Goal: Task Accomplishment & Management: Manage account settings

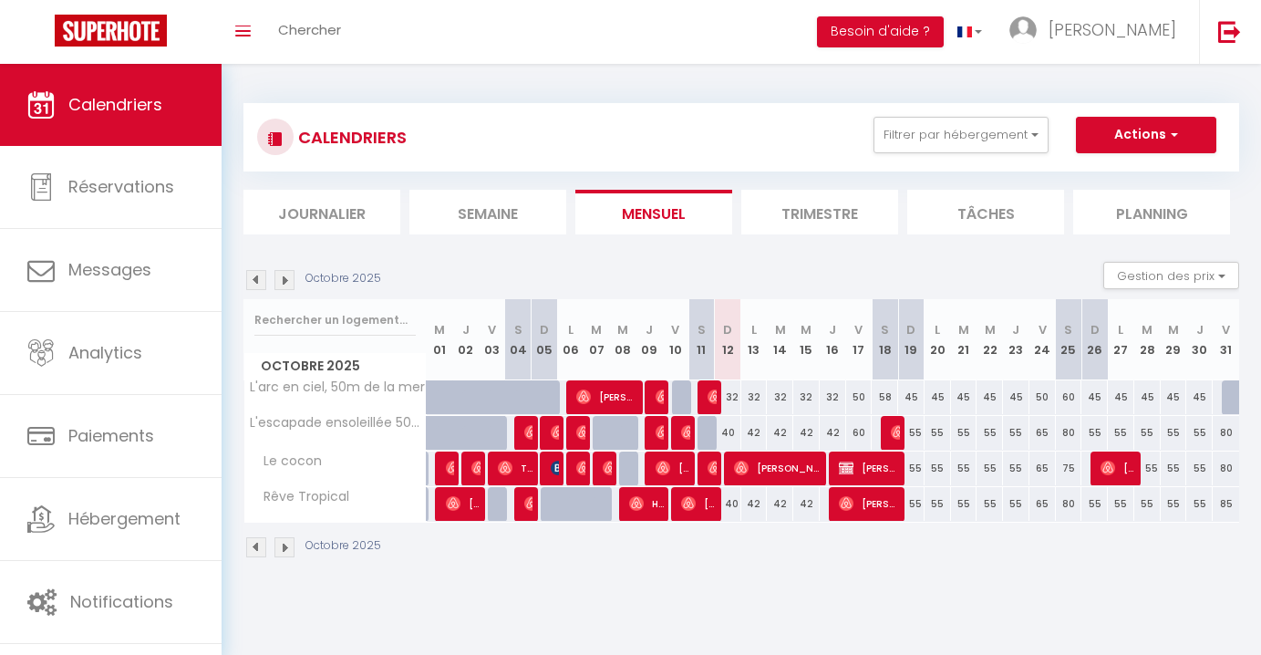
click at [887, 464] on span "[PERSON_NAME]" at bounding box center [870, 468] width 62 height 35
select select "KO"
select select "0"
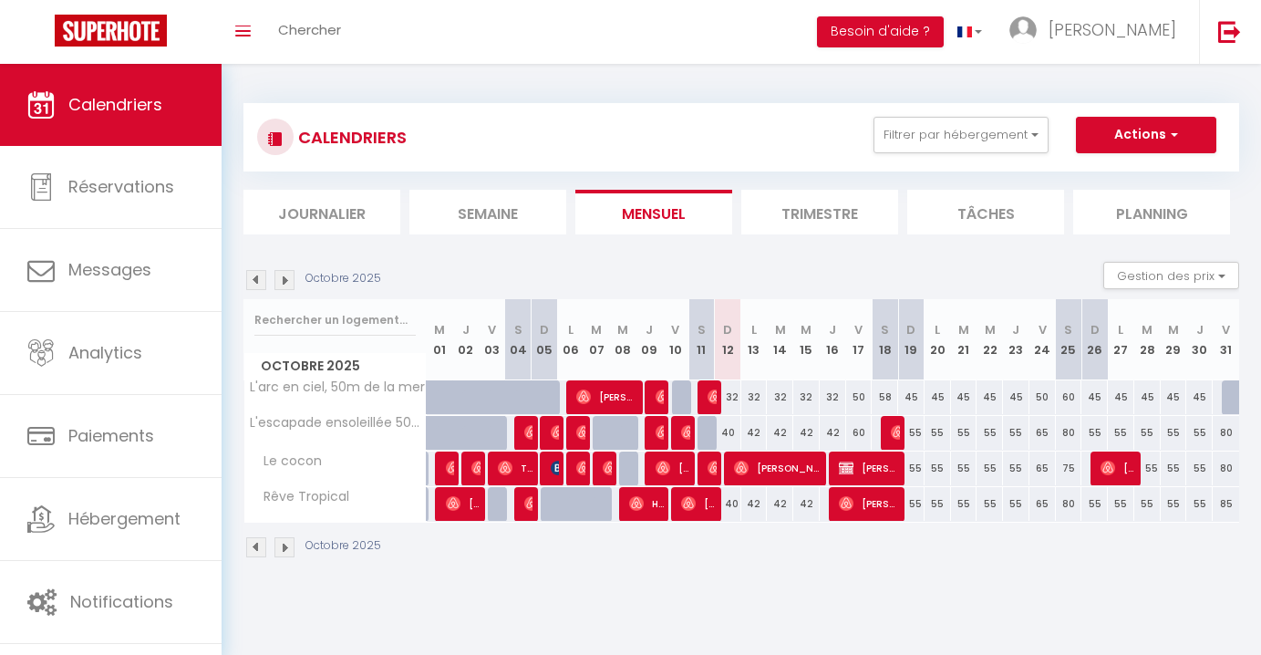
select select "1"
select select
select select "23677"
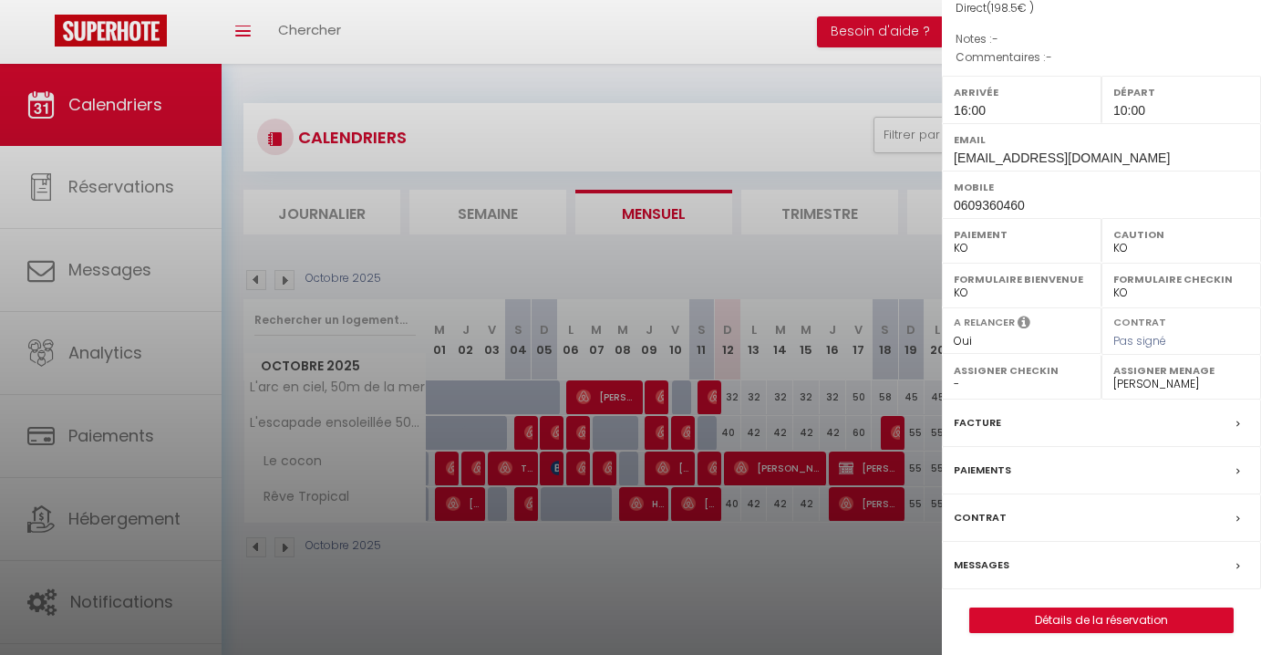
scroll to position [64, 0]
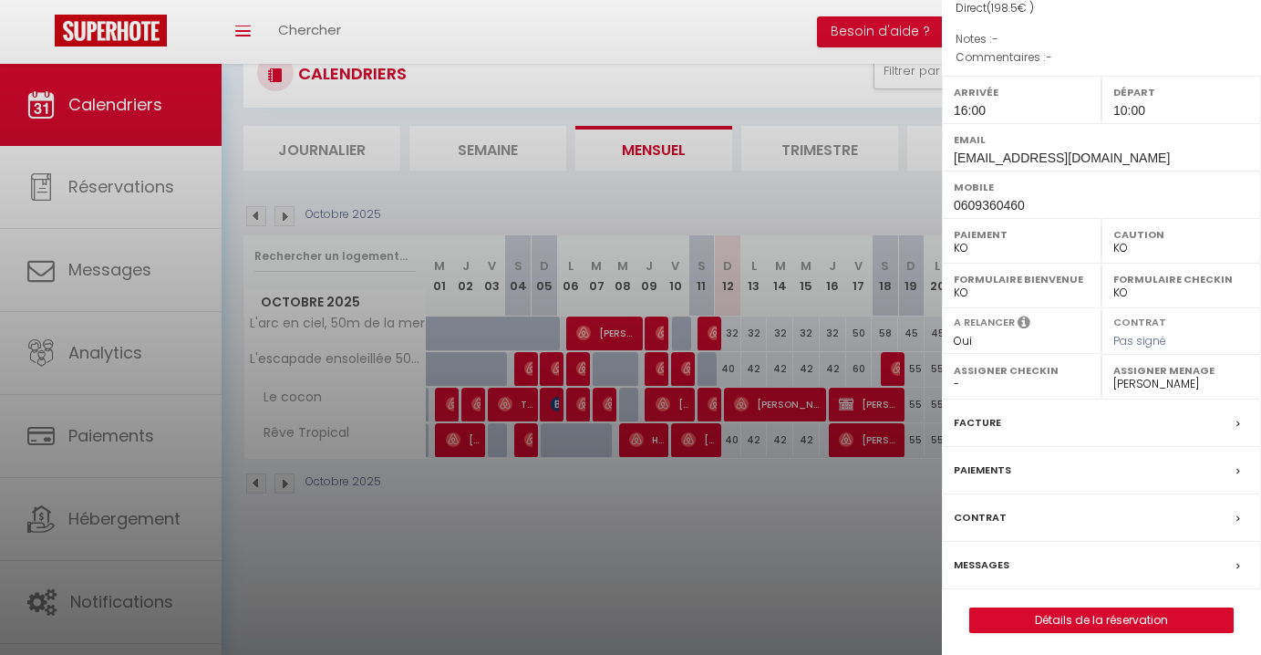
click at [1067, 617] on link "Détails de la réservation" at bounding box center [1101, 620] width 263 height 24
select select
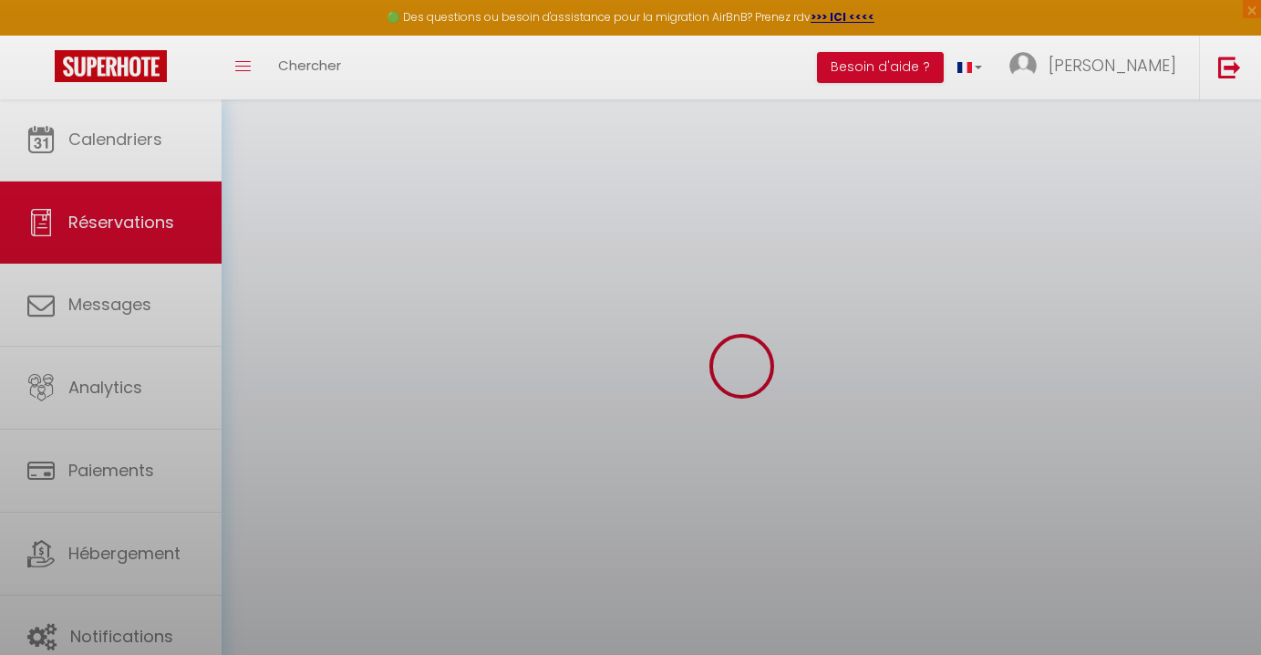
select select
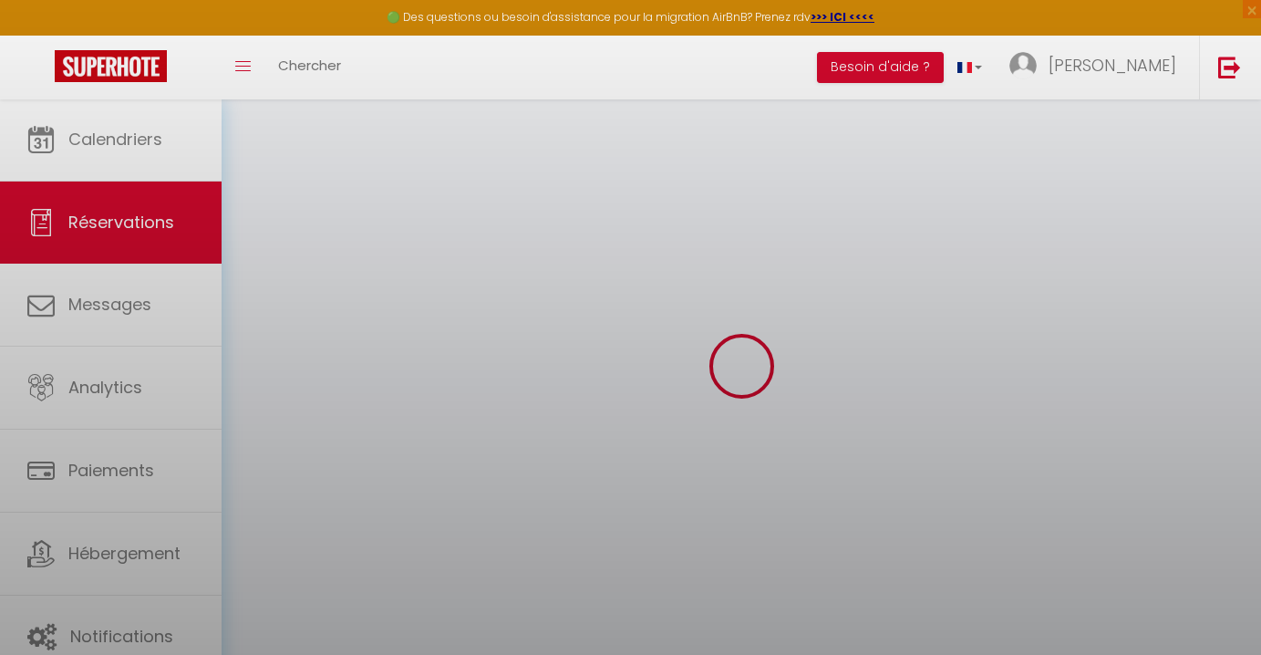
select select
checkbox input "false"
select select
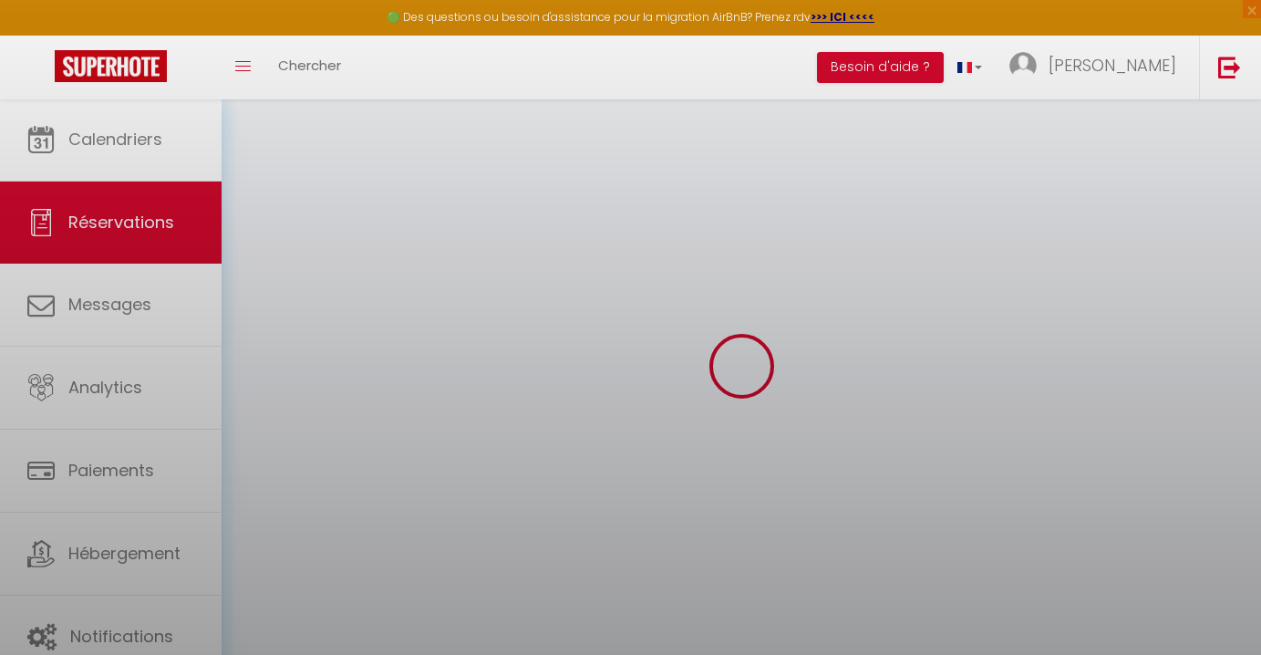
select select
checkbox input "false"
select select
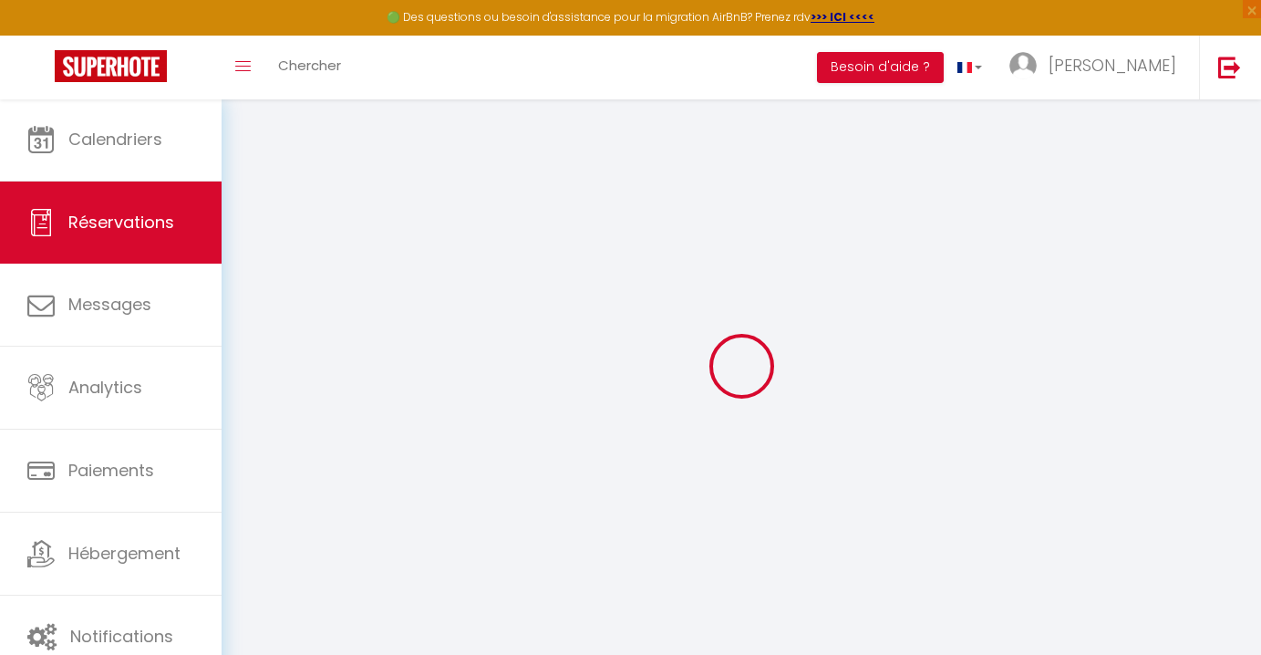
type input "[PERSON_NAME]"
type input "Le bas"
type input "[EMAIL_ADDRESS][DOMAIN_NAME]"
type input "0609360460"
select select "FR"
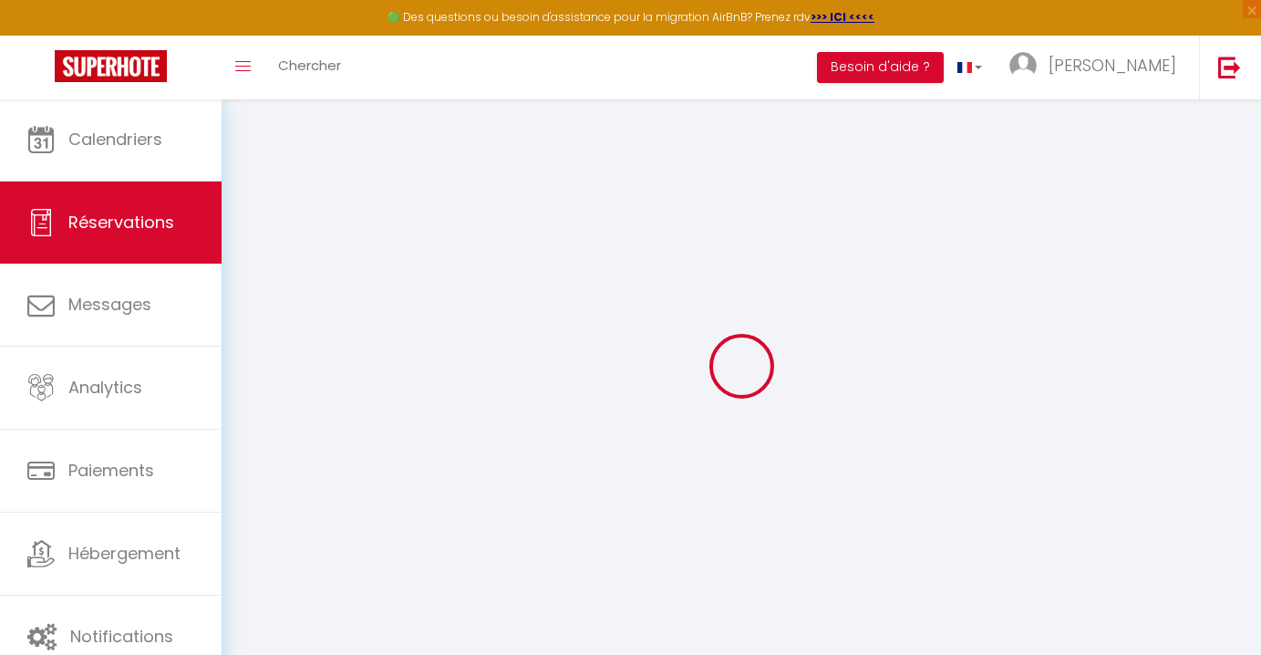
select select "48274"
select select "1"
type input "Jeu 16 Octobre 2025"
select select
type input "Dim 19 Octobre 2025"
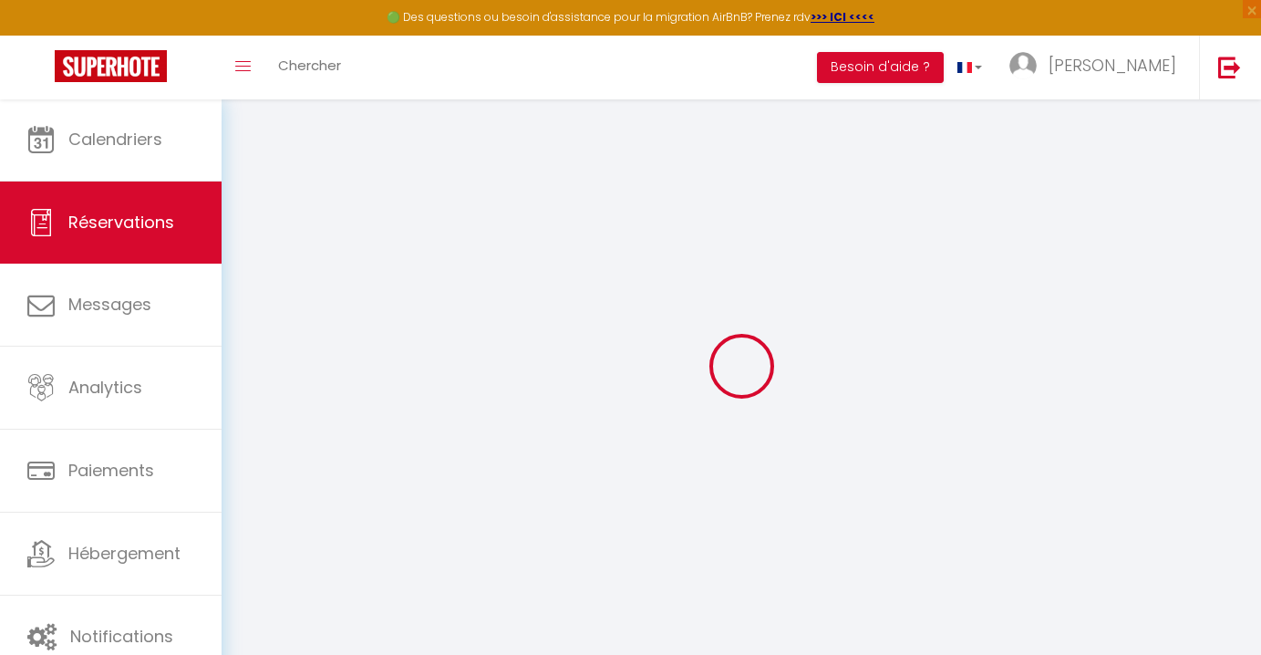
select select
type input "3"
select select "10"
select select
type input "185"
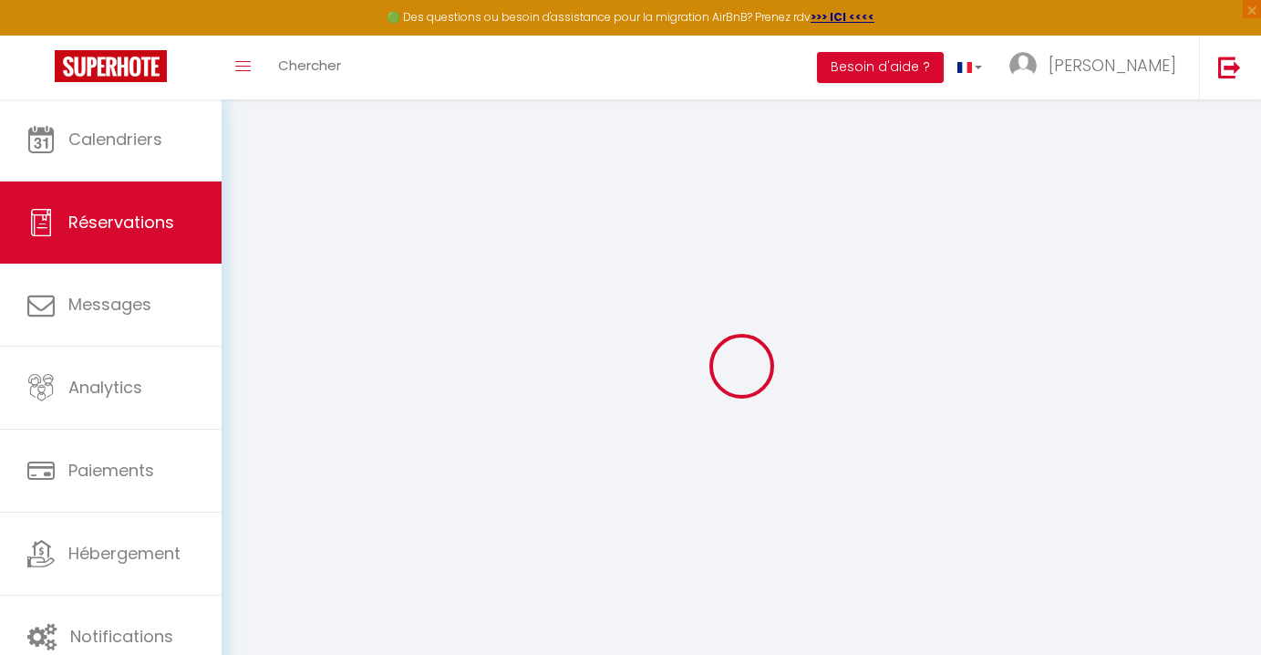
checkbox input "false"
type input "198.5"
type input "0"
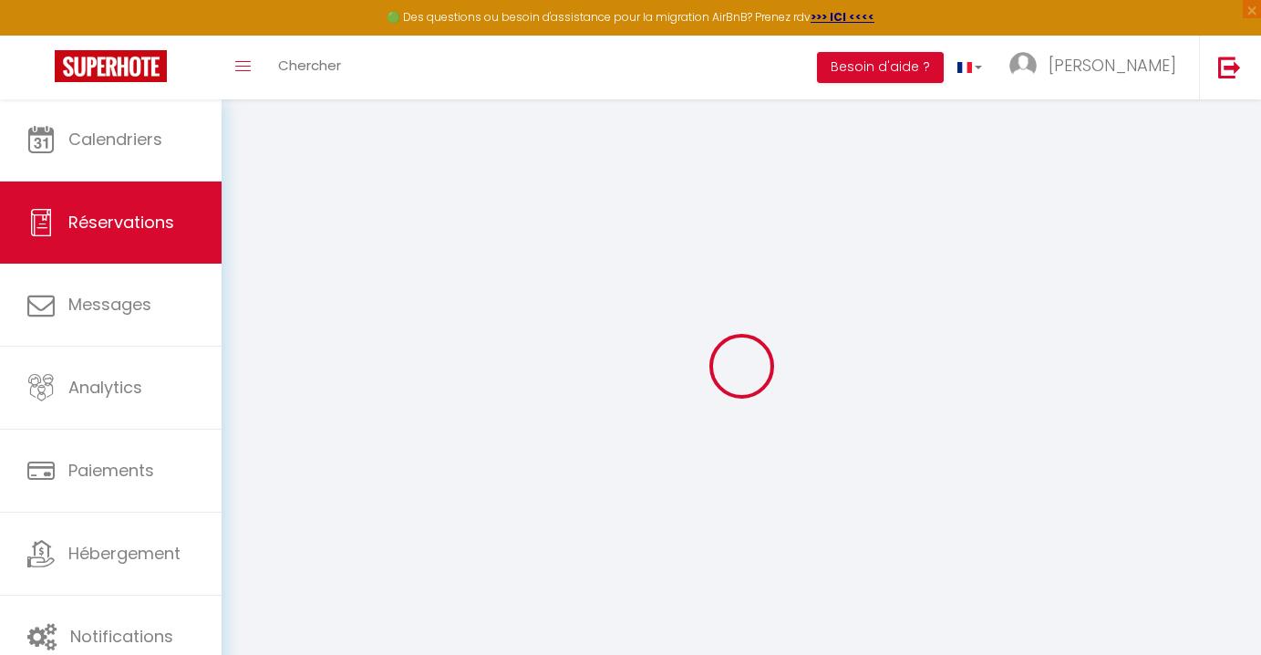
select select
select select "14"
checkbox input "false"
select select
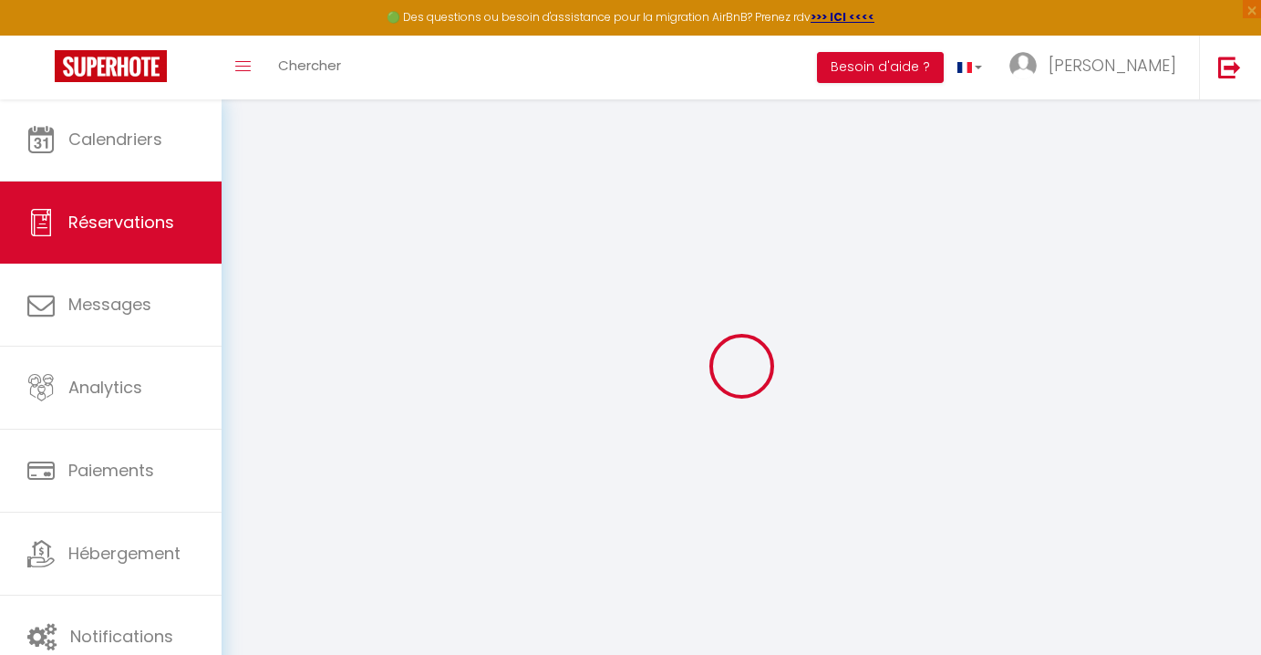
select select
checkbox input "false"
select select
checkbox input "false"
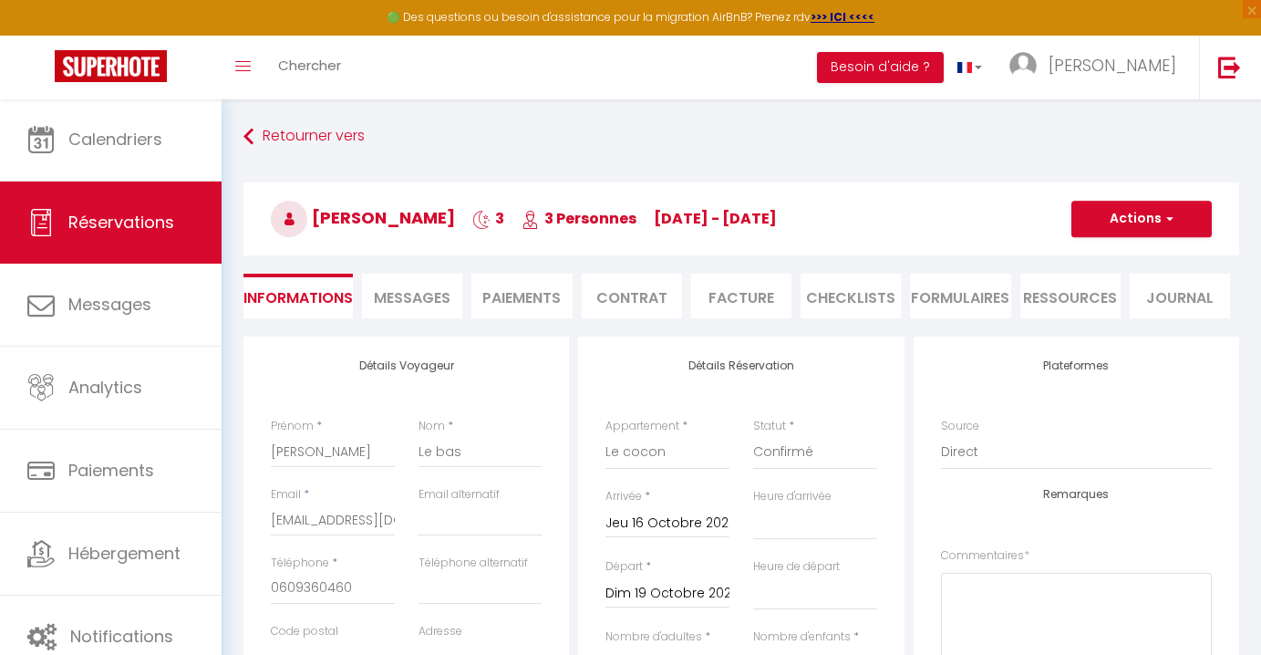
type input "13.5"
select select
checkbox input "false"
select select "16:00"
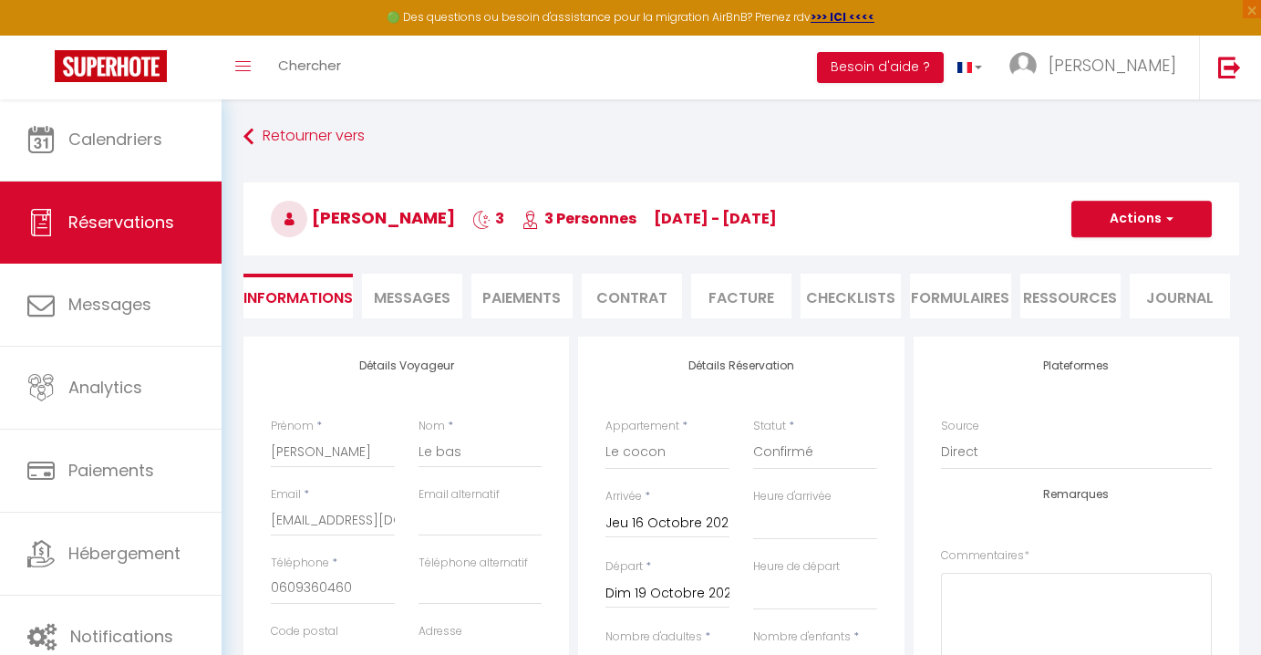
select select "10:00"
click at [1170, 215] on span "button" at bounding box center [1167, 219] width 11 height 16
click at [1095, 308] on link "Supprimer" at bounding box center [1124, 307] width 144 height 24
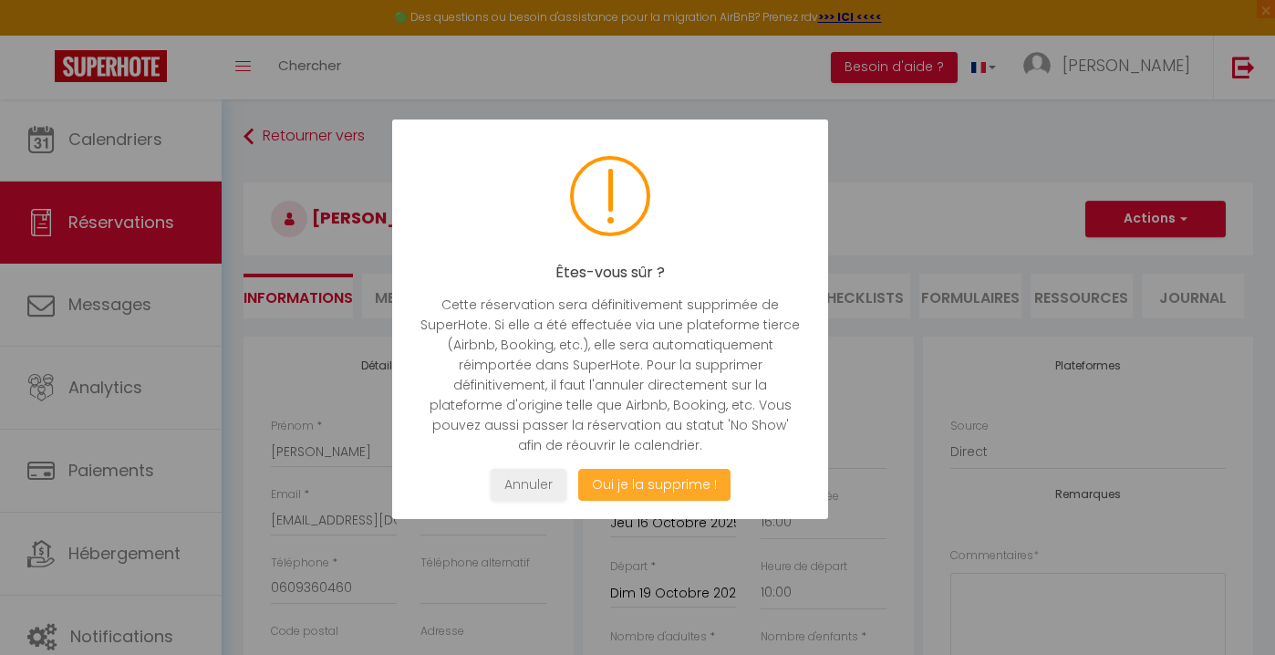
click at [658, 493] on button "Oui je la supprime !" at bounding box center [654, 485] width 152 height 32
select select "not_cancelled"
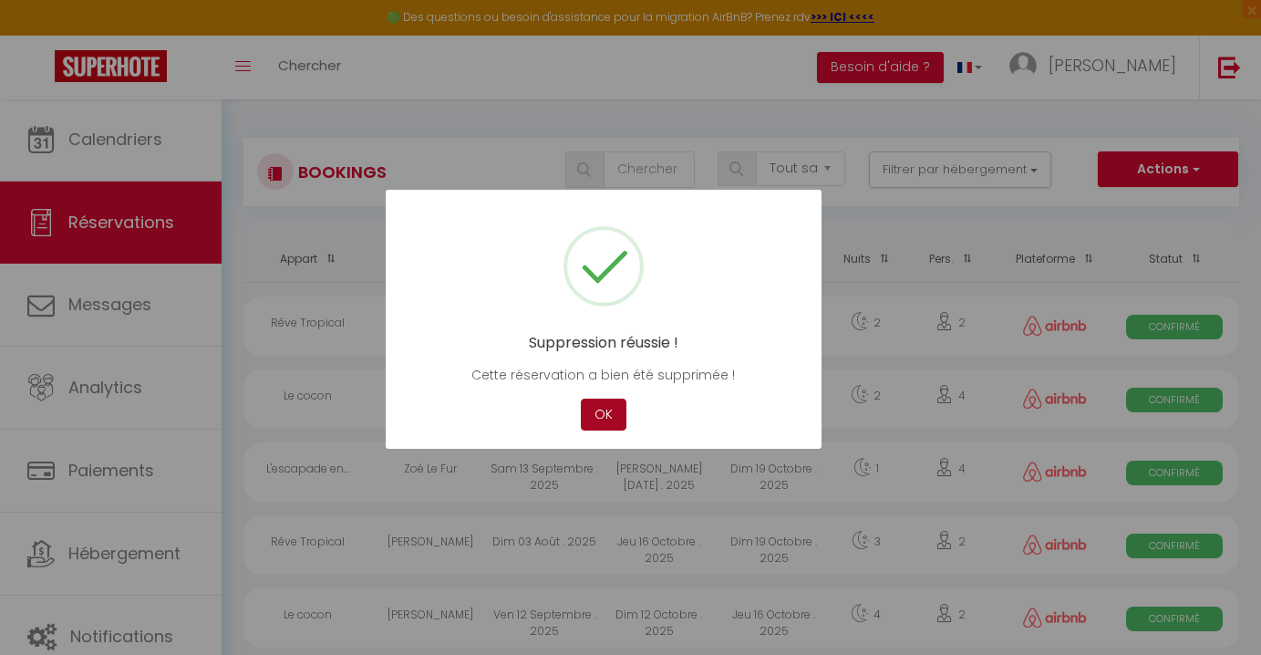
click at [617, 408] on button "OK" at bounding box center [604, 415] width 46 height 32
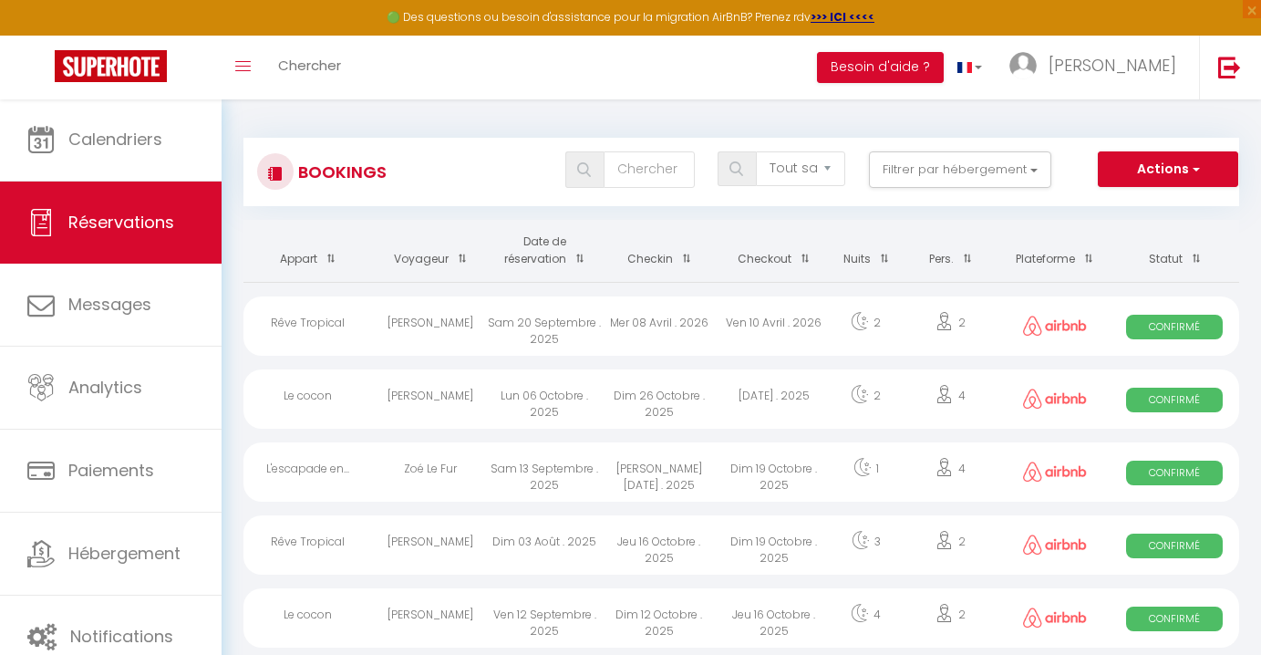
click at [150, 242] on link "Réservations" at bounding box center [111, 222] width 222 height 82
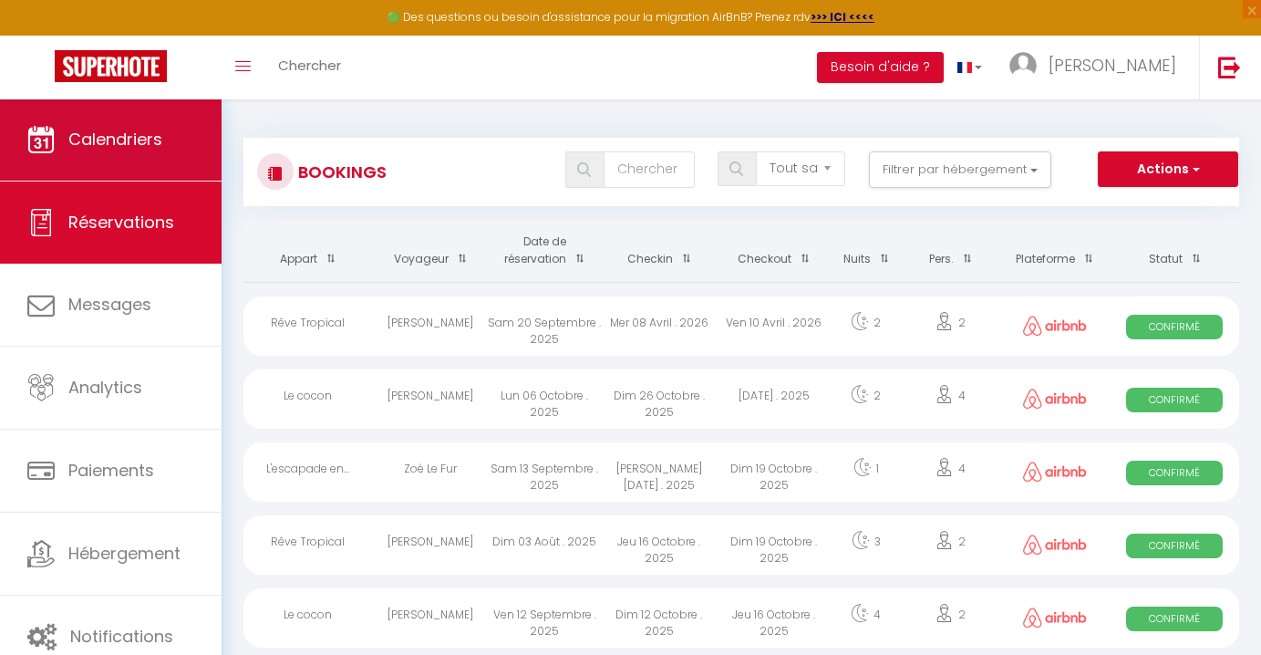
click at [152, 130] on span "Calendriers" at bounding box center [115, 139] width 94 height 23
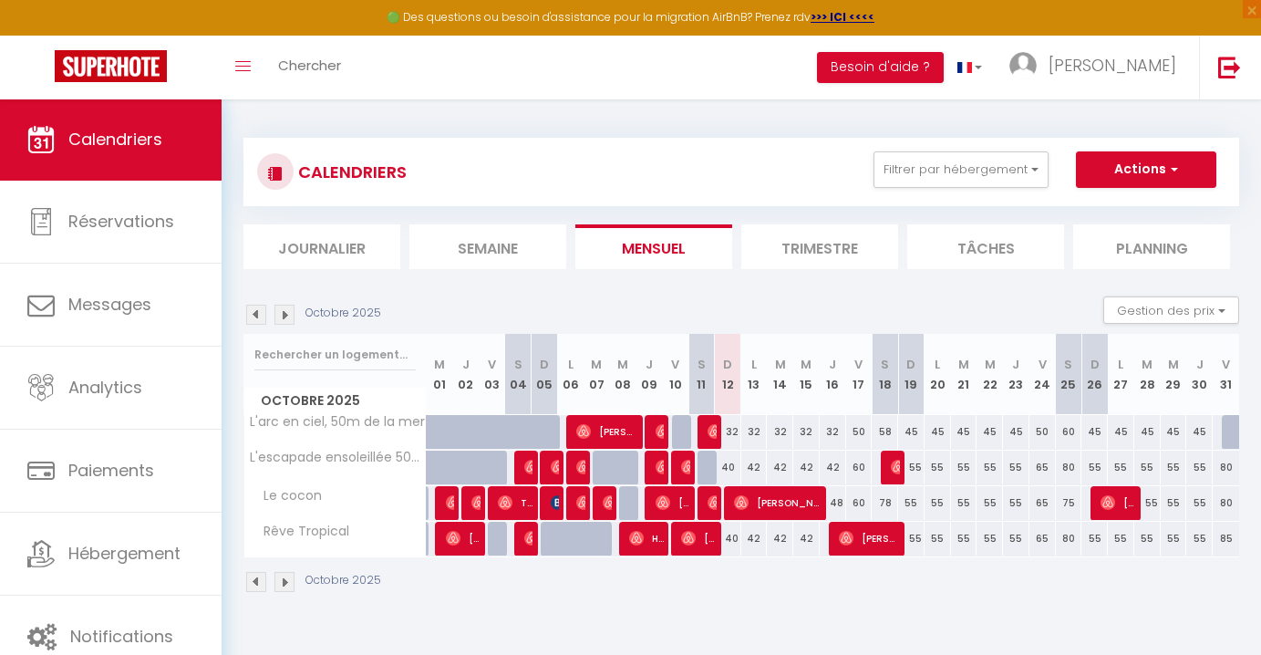
click at [841, 503] on div "48" at bounding box center [833, 503] width 26 height 34
type input "48"
type input "Jeu 16 Octobre 2025"
type input "Ven 17 Octobre 2025"
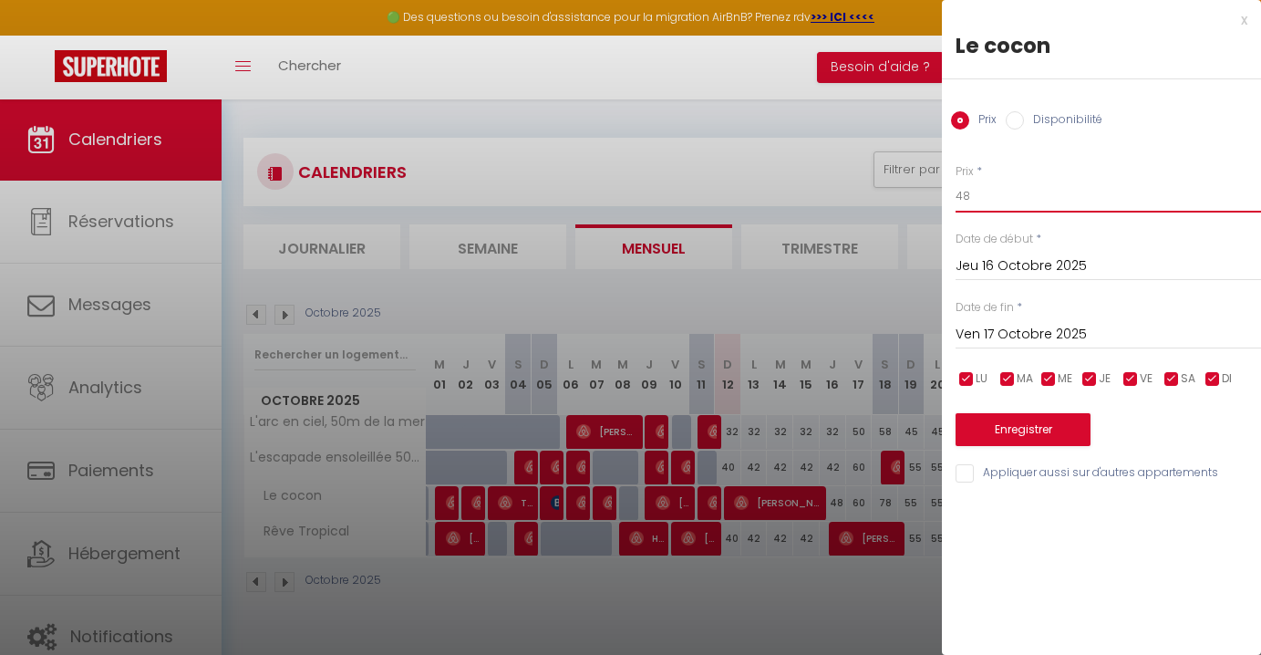
click at [1001, 192] on input "48" at bounding box center [1109, 196] width 306 height 33
type input "42"
click at [1073, 430] on button "Enregistrer" at bounding box center [1023, 429] width 135 height 33
